Goal: Navigation & Orientation: Find specific page/section

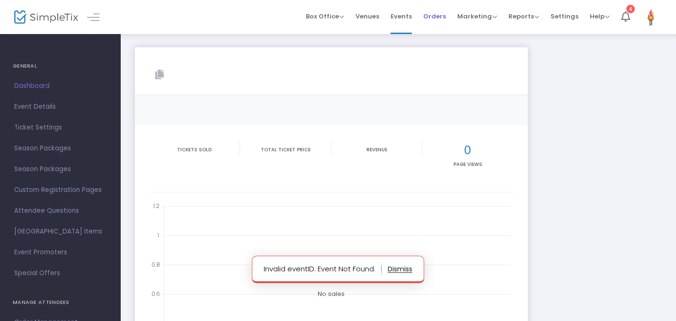
click at [446, 20] on span "Orders" at bounding box center [434, 16] width 23 height 24
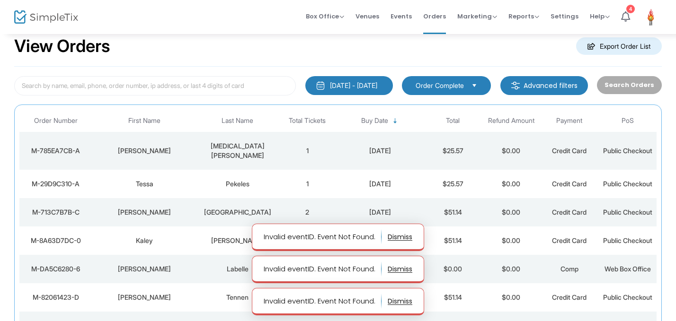
scroll to position [21, 0]
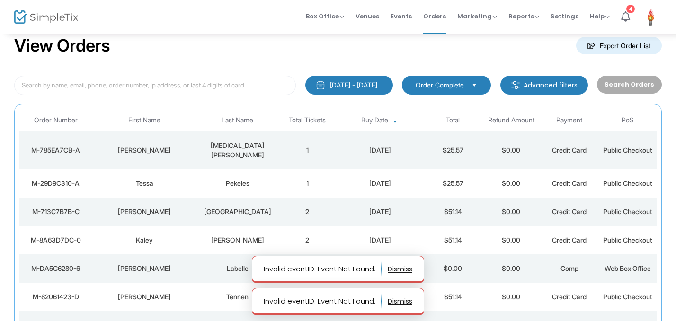
click at [268, 151] on td "[MEDICAL_DATA][PERSON_NAME]" at bounding box center [237, 151] width 81 height 38
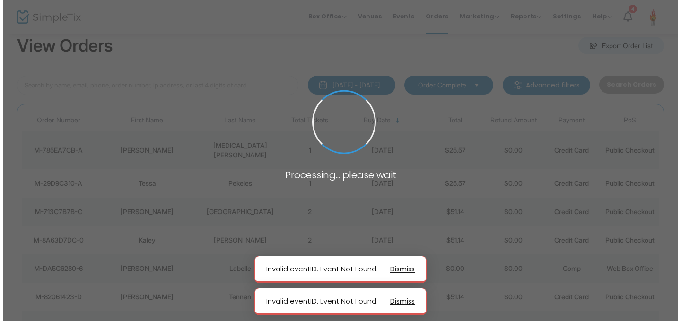
scroll to position [0, 0]
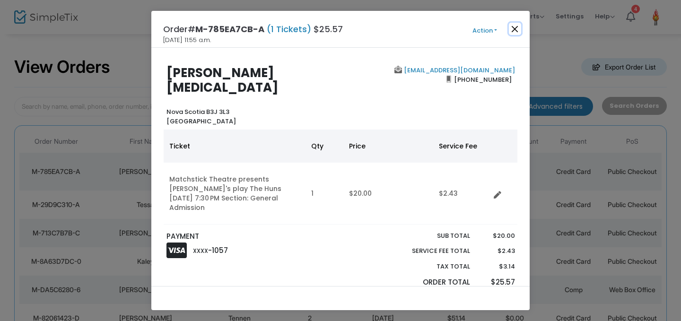
click at [520, 29] on button "Close" at bounding box center [515, 29] width 12 height 12
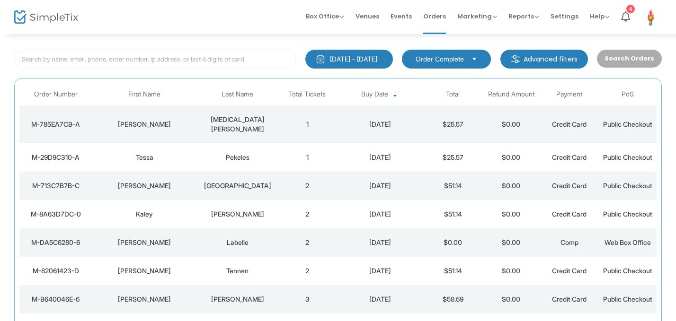
scroll to position [59, 0]
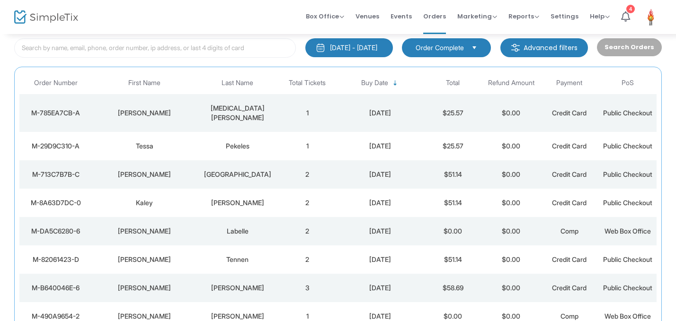
click at [276, 137] on td "Pekeles" at bounding box center [237, 146] width 81 height 28
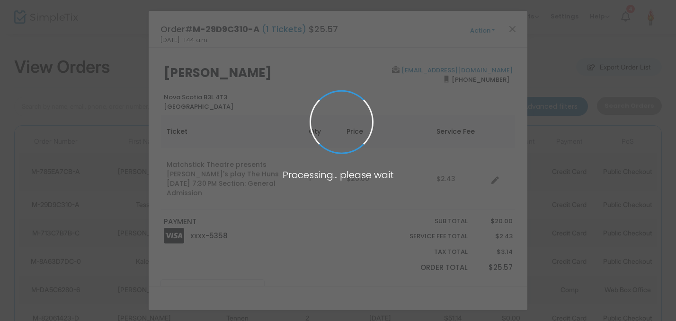
scroll to position [0, 0]
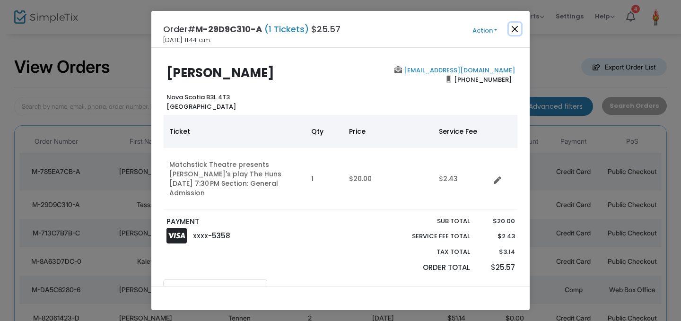
click at [518, 27] on button "Close" at bounding box center [515, 29] width 12 height 12
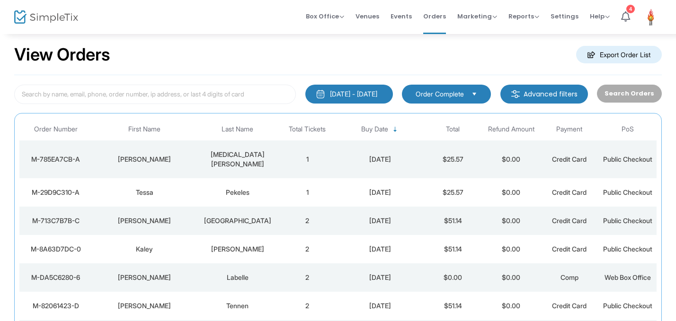
scroll to position [59, 0]
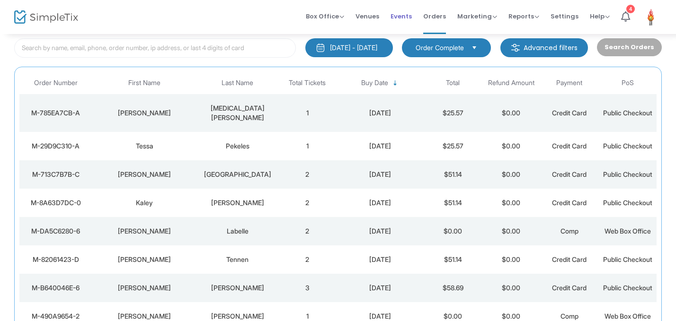
click at [404, 18] on span "Events" at bounding box center [400, 16] width 21 height 24
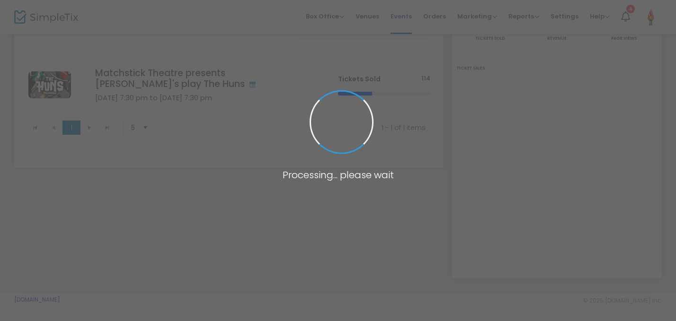
scroll to position [76, 0]
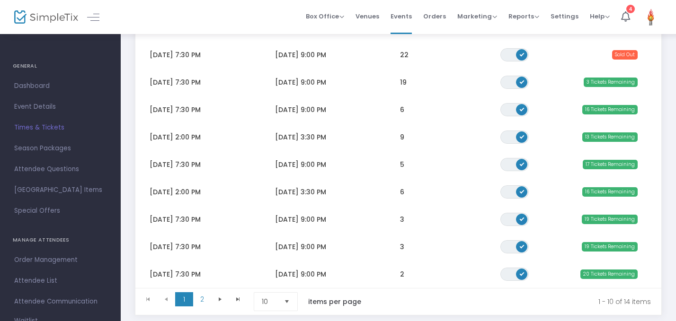
scroll to position [163, 0]
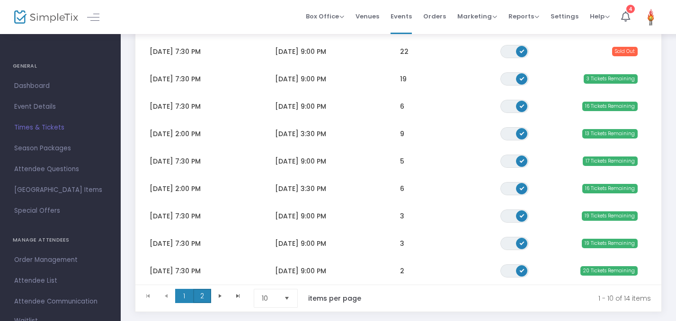
click at [200, 298] on span "2" at bounding box center [202, 296] width 18 height 14
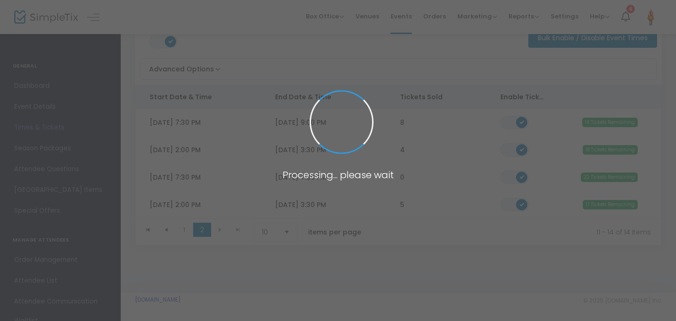
scroll to position [67, 0]
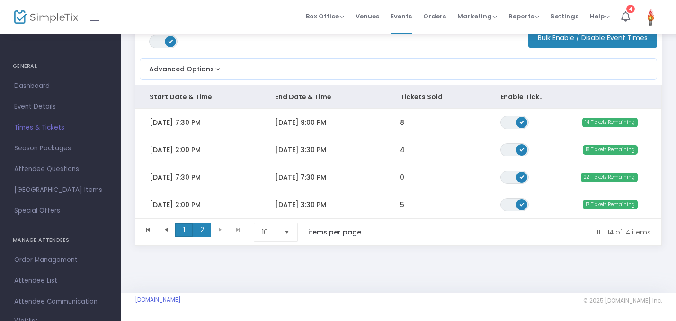
click at [186, 229] on span "1" at bounding box center [184, 230] width 18 height 14
